Goal: Task Accomplishment & Management: Manage account settings

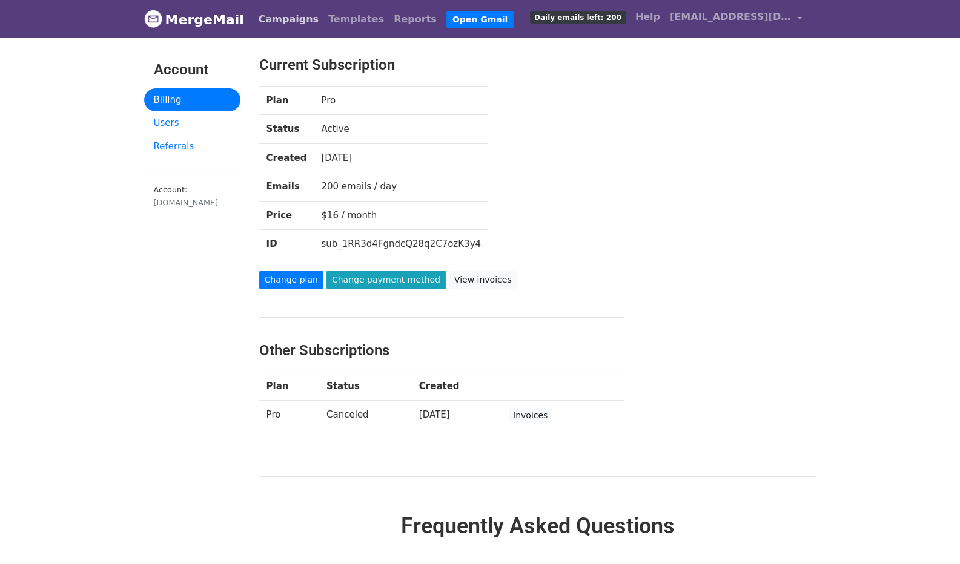
click at [271, 21] on link "Campaigns" at bounding box center [289, 19] width 70 height 24
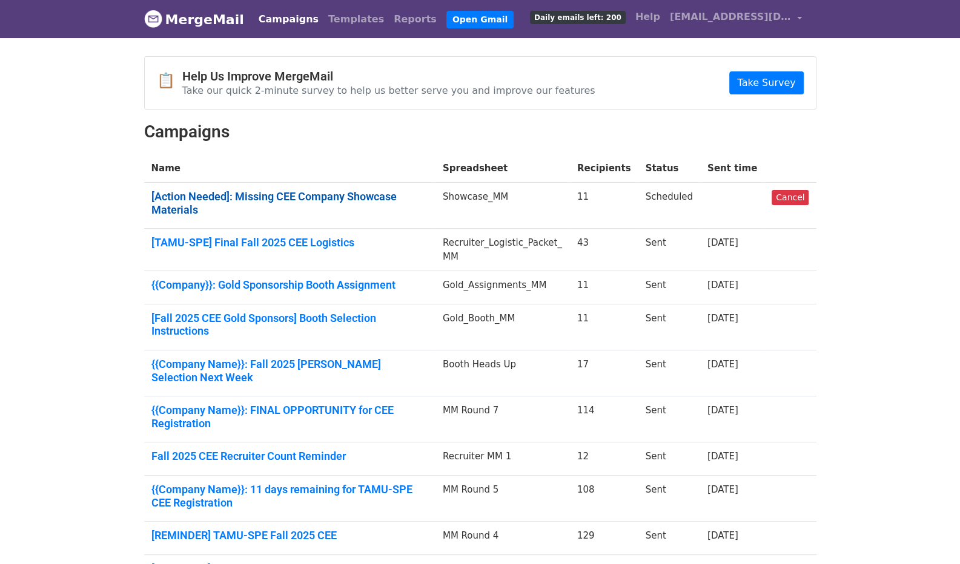
click at [331, 197] on link "[Action Needed]: Missing CEE Company Showcase Materials" at bounding box center [289, 203] width 277 height 26
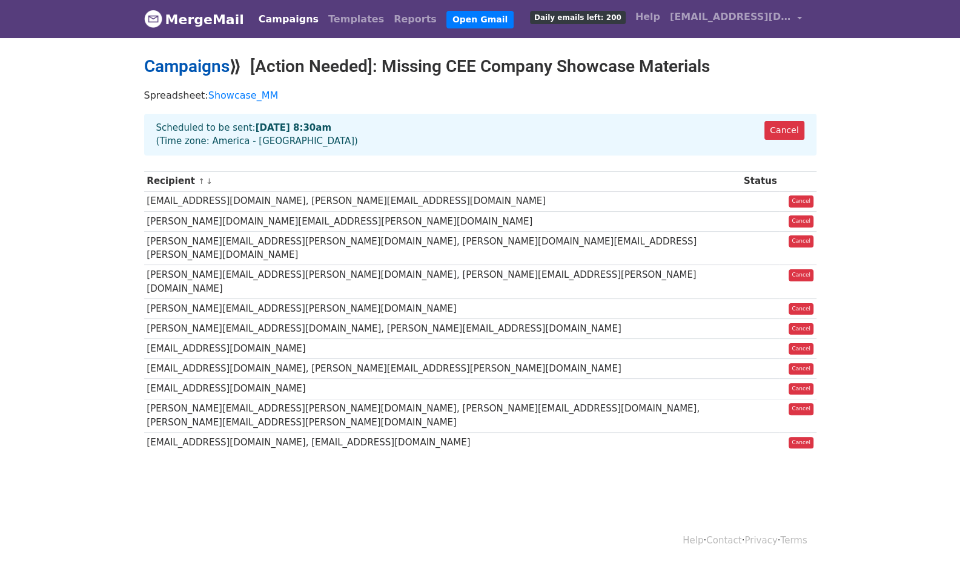
click at [210, 67] on link "Campaigns" at bounding box center [186, 66] width 85 height 20
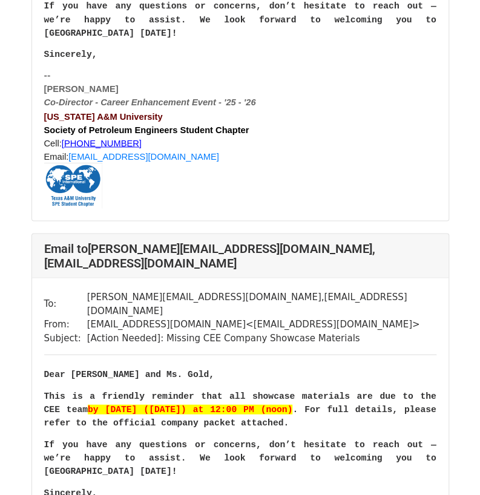
scroll to position [2046, 0]
